Goal: Find specific page/section: Find specific page/section

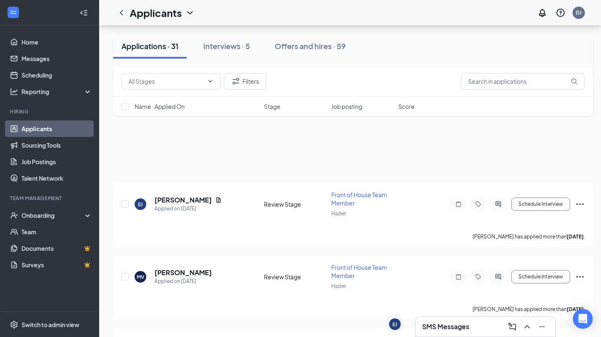
scroll to position [1550, 0]
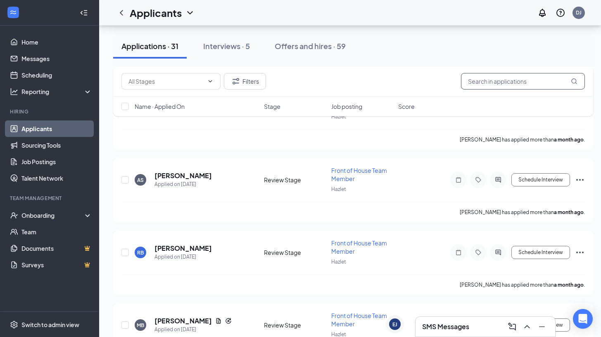
click at [504, 84] on input "text" at bounding box center [523, 81] width 124 height 17
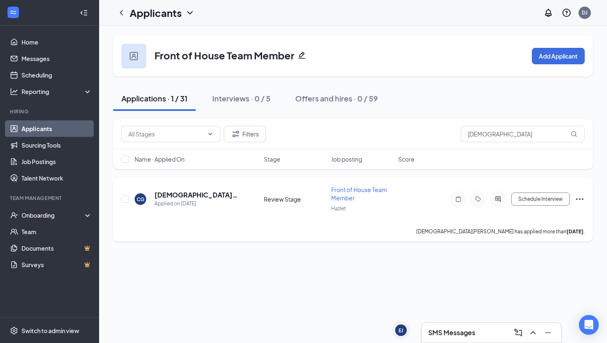
click at [353, 189] on span "Front of House Team Member" at bounding box center [359, 194] width 56 height 16
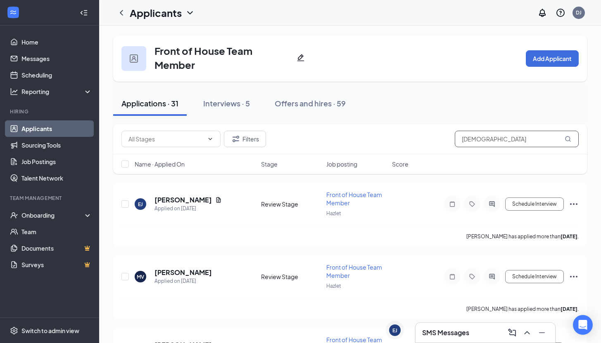
click at [512, 131] on input "[DEMOGRAPHIC_DATA]" at bounding box center [516, 139] width 124 height 17
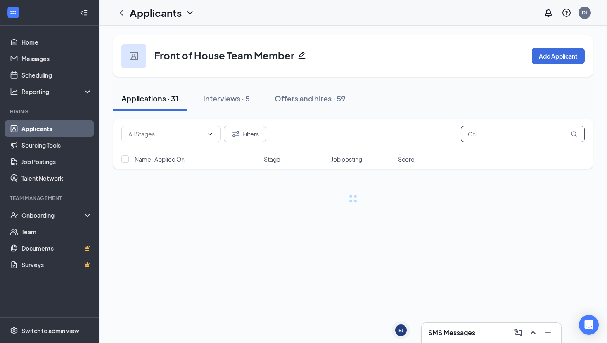
type input "C"
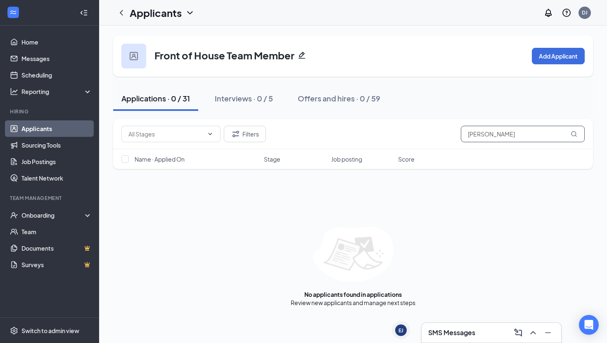
drag, startPoint x: 482, startPoint y: 137, endPoint x: 400, endPoint y: 140, distance: 82.6
click at [400, 140] on div "Filters [PERSON_NAME]" at bounding box center [352, 134] width 463 height 17
type input "S"
